Goal: Browse casually

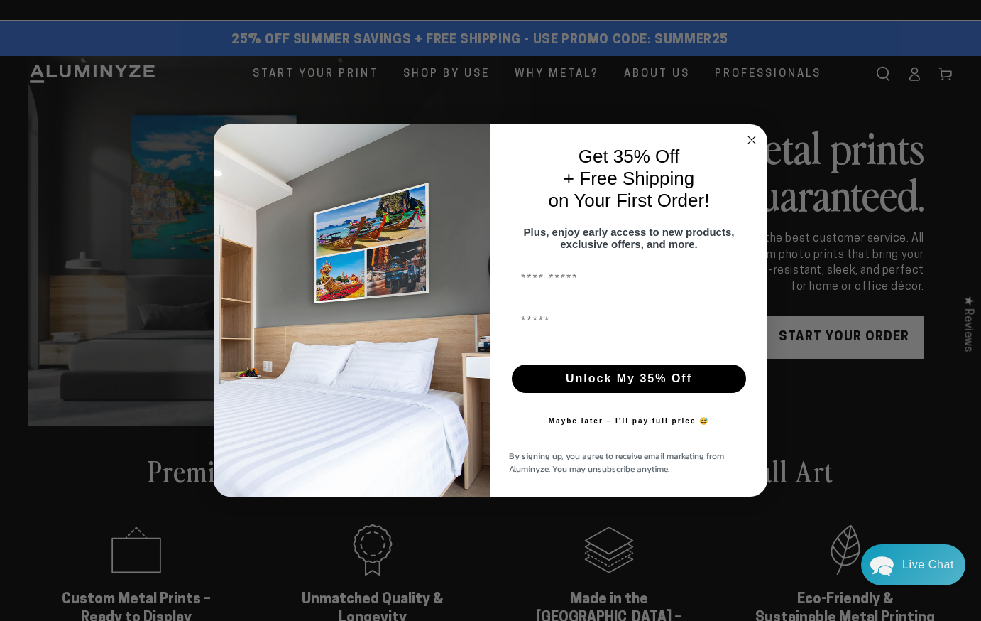
click at [753, 133] on circle "Close dialog" at bounding box center [752, 140] width 16 height 16
